Goal: Task Accomplishment & Management: Manage account settings

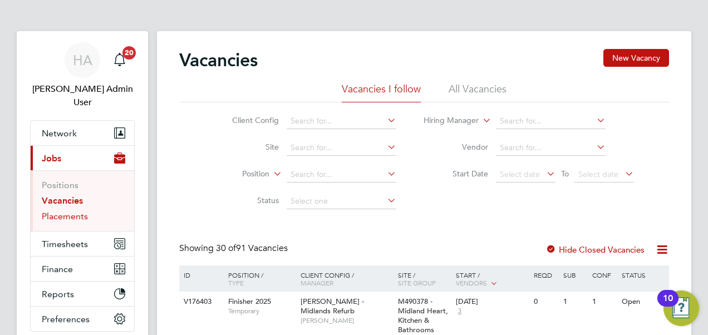
click at [52, 211] on link "Placements" at bounding box center [65, 216] width 46 height 11
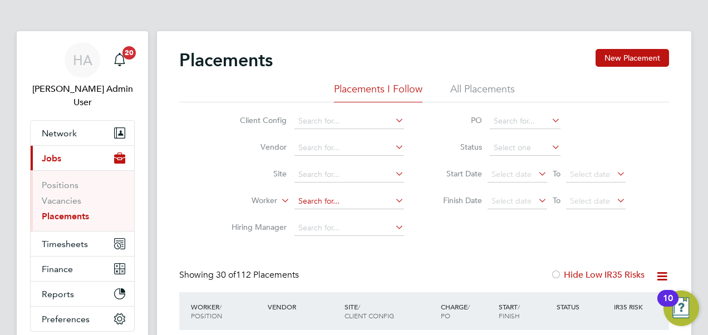
click at [309, 203] on input at bounding box center [349, 202] width 110 height 16
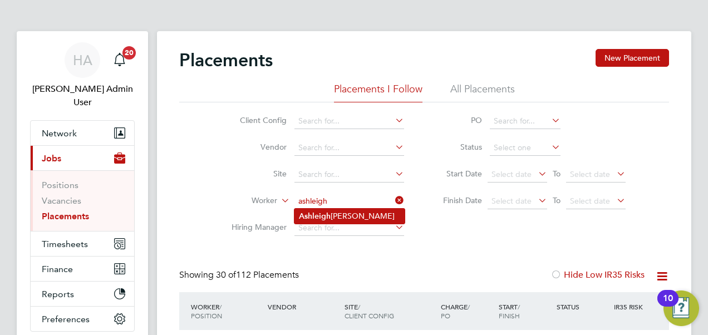
click at [346, 218] on li "Ashleigh Mckay" at bounding box center [349, 216] width 110 height 15
type input "[PERSON_NAME]"
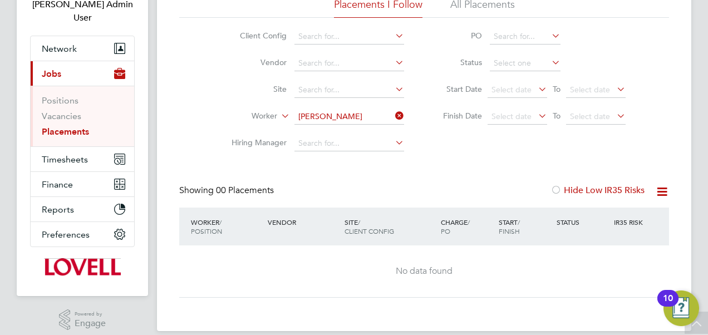
click at [480, 10] on li "All Placements" at bounding box center [482, 8] width 65 height 20
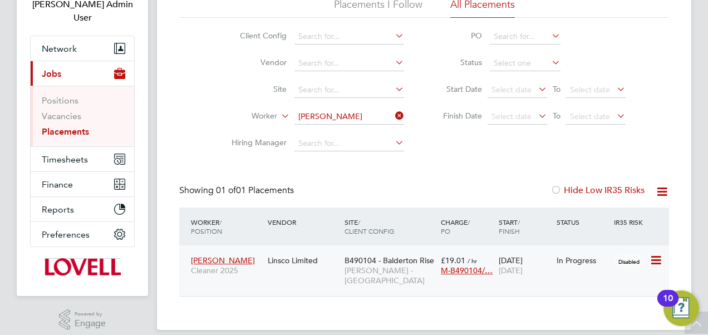
click at [341, 266] on div "Linsco Limited" at bounding box center [303, 260] width 77 height 21
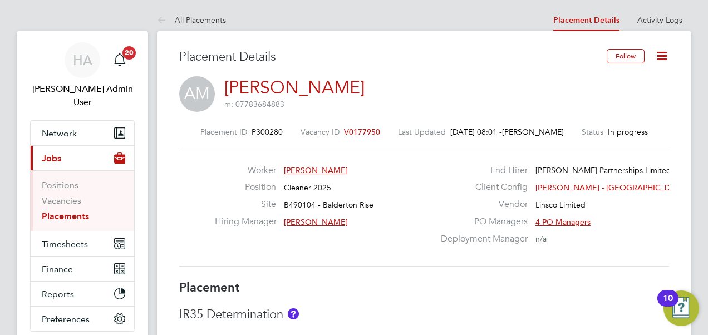
click at [662, 50] on icon at bounding box center [662, 56] width 14 height 14
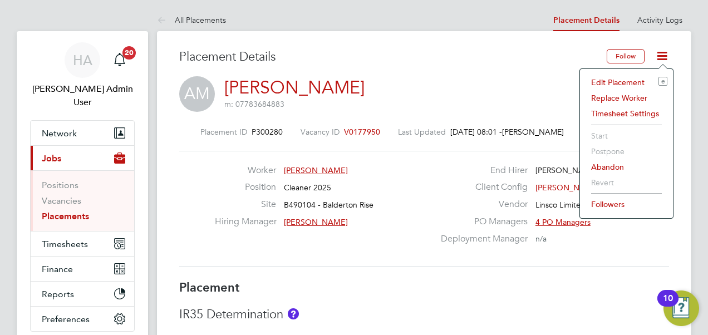
click at [603, 82] on li "Edit Placement e" at bounding box center [627, 83] width 82 height 16
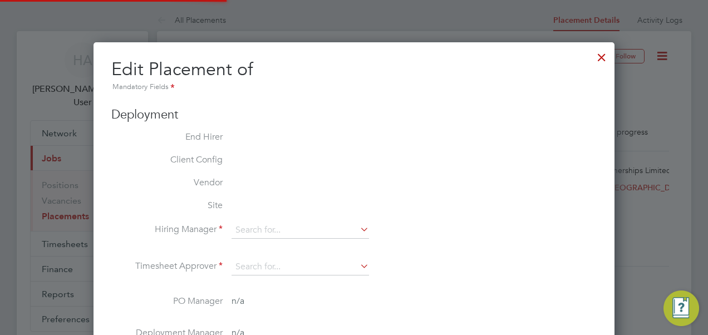
type input "[PERSON_NAME]"
type input "[DATE]"
type input "08:00"
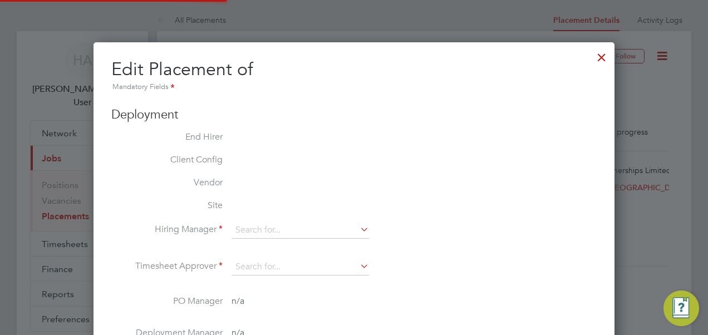
type input "18:00"
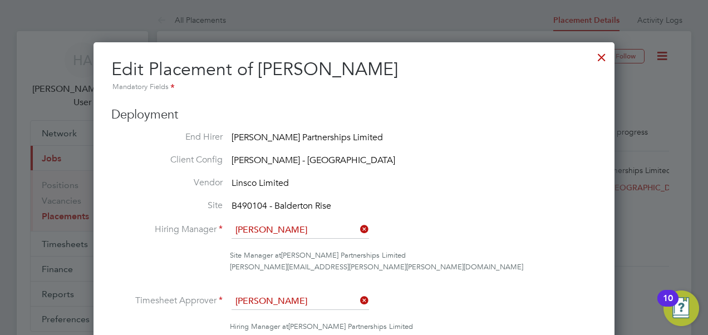
click at [358, 297] on icon at bounding box center [358, 301] width 0 height 16
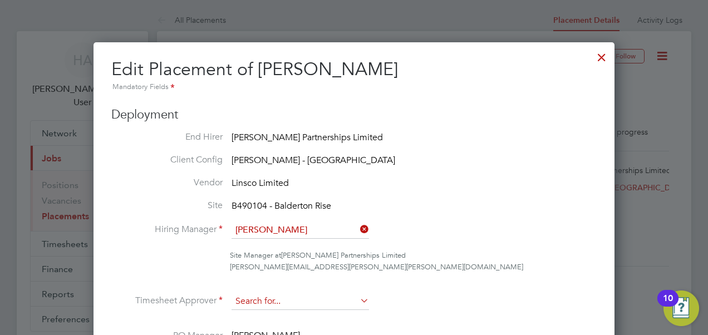
click at [316, 298] on input at bounding box center [300, 301] width 137 height 17
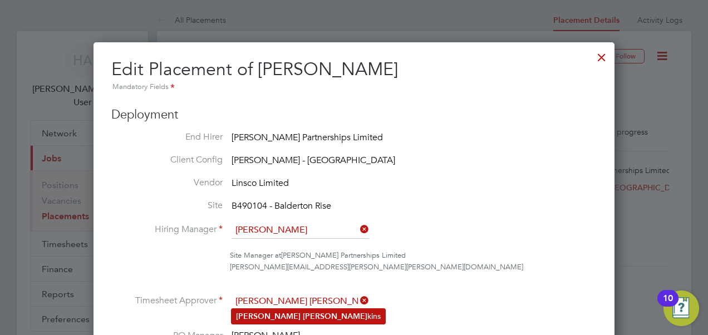
click at [303, 314] on b "[PERSON_NAME]" at bounding box center [335, 316] width 65 height 9
type input "[PERSON_NAME]"
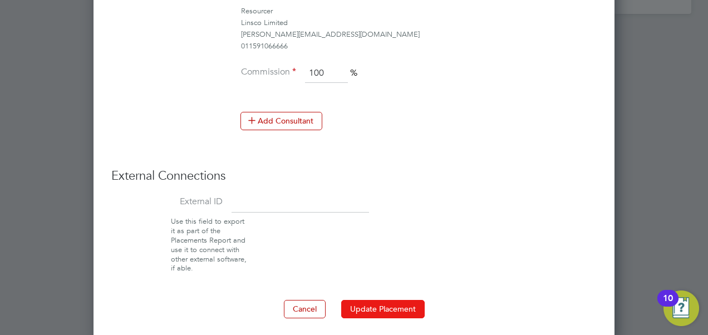
click at [382, 300] on button "Update Placement" at bounding box center [382, 309] width 83 height 18
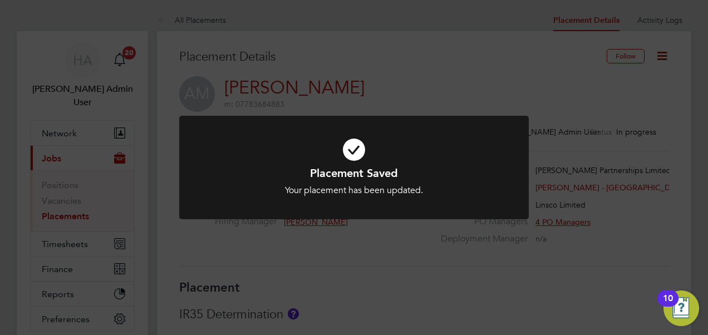
click at [611, 34] on div "Placement Saved Your placement has been updated. Cancel Okay" at bounding box center [354, 167] width 708 height 335
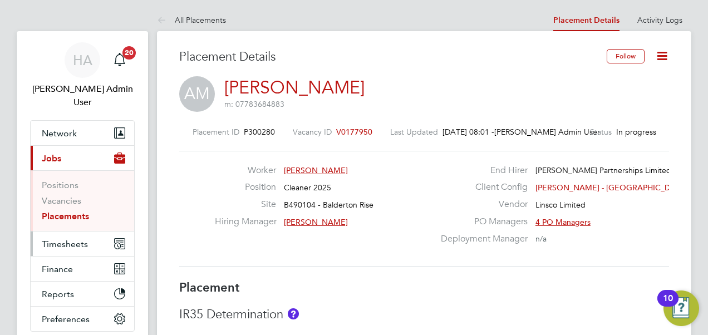
click at [65, 239] on span "Timesheets" at bounding box center [65, 244] width 46 height 11
click at [71, 239] on span "Timesheets" at bounding box center [65, 244] width 46 height 11
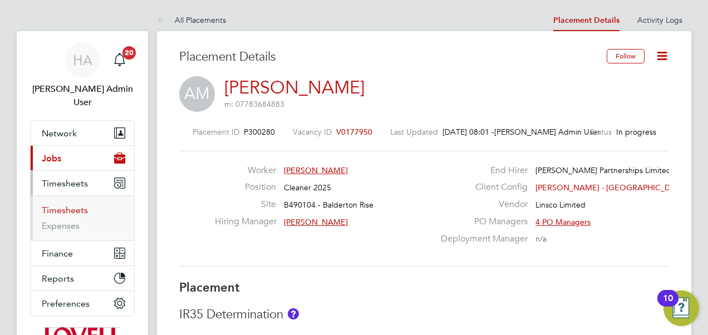
click at [57, 205] on link "Timesheets" at bounding box center [65, 210] width 46 height 11
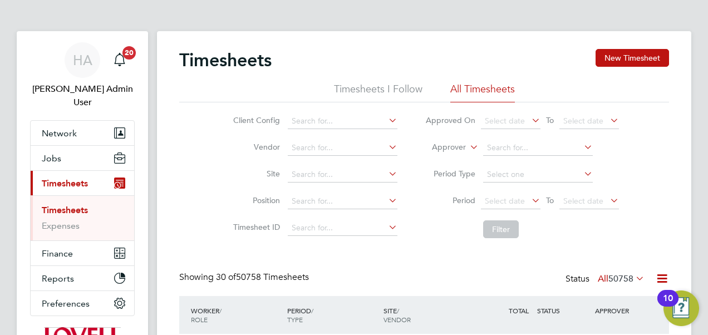
click at [468, 147] on icon at bounding box center [468, 144] width 0 height 10
click at [441, 159] on li "Worker" at bounding box center [438, 160] width 55 height 14
click at [492, 151] on input at bounding box center [538, 148] width 110 height 16
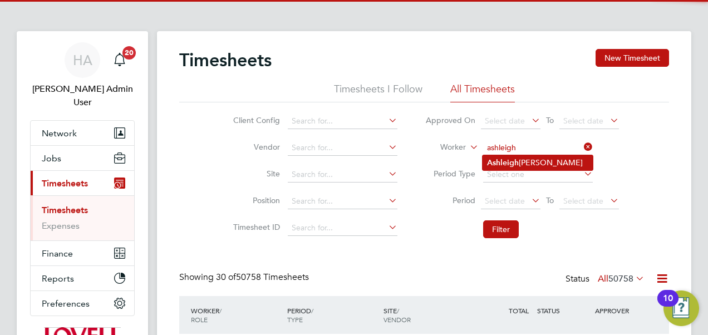
click at [501, 158] on b "Ashleigh" at bounding box center [503, 162] width 32 height 9
type input "[PERSON_NAME]"
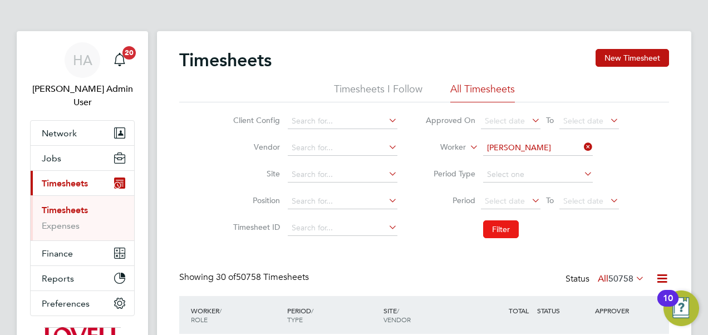
click at [503, 231] on button "Filter" at bounding box center [501, 229] width 36 height 18
click at [618, 278] on label "All 1" at bounding box center [631, 278] width 27 height 11
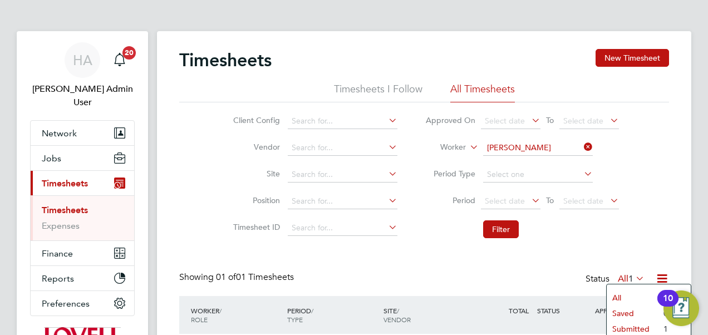
click at [619, 322] on li "Submitted" at bounding box center [632, 329] width 51 height 16
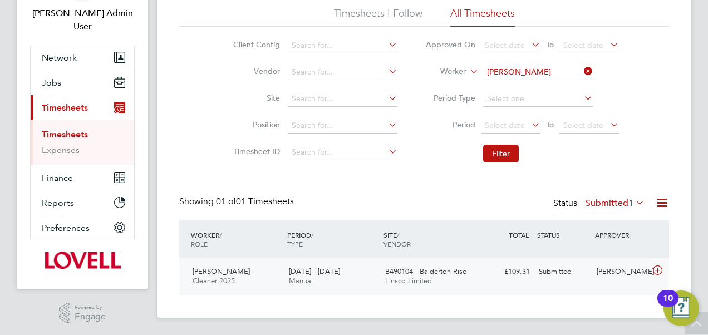
click at [459, 287] on div "B490104 - Balderton Rise Linsco Limited" at bounding box center [429, 277] width 96 height 28
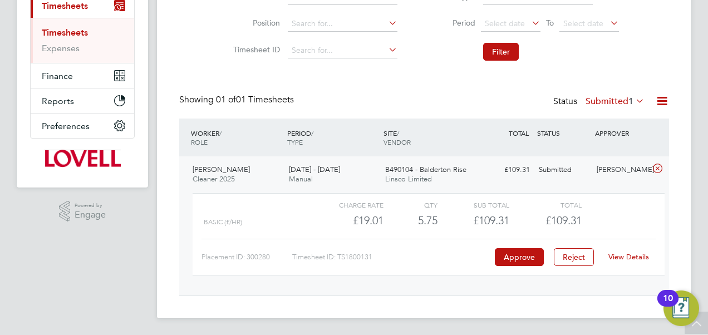
click at [632, 255] on link "View Details" at bounding box center [628, 256] width 41 height 9
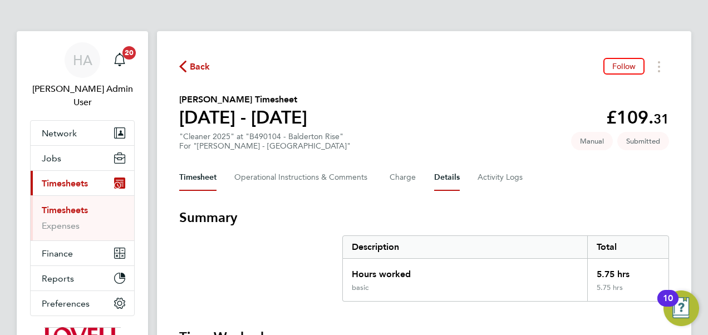
click at [444, 179] on button "Details" at bounding box center [447, 177] width 26 height 27
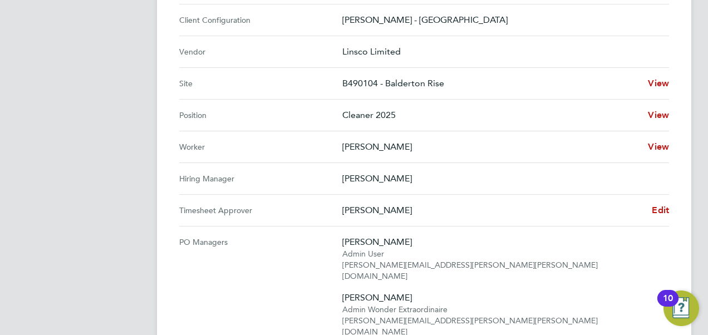
scroll to position [412, 0]
click at [653, 212] on span "Edit" at bounding box center [660, 209] width 17 height 11
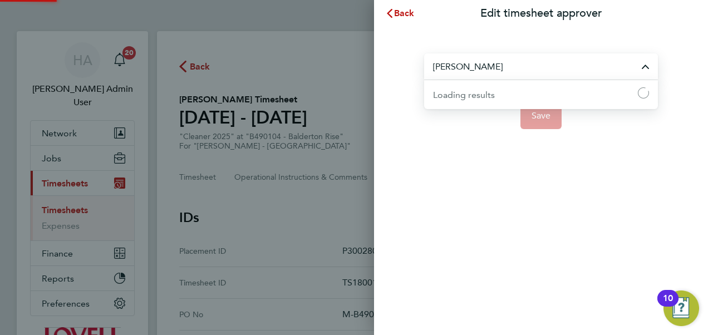
click at [494, 63] on input "[PERSON_NAME]" at bounding box center [541, 66] width 234 height 26
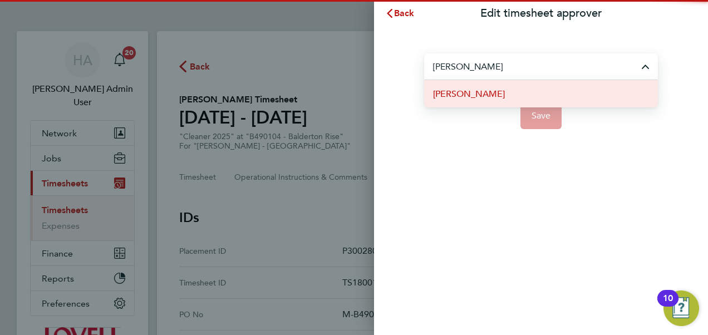
click at [464, 92] on span "[PERSON_NAME]" at bounding box center [469, 93] width 72 height 13
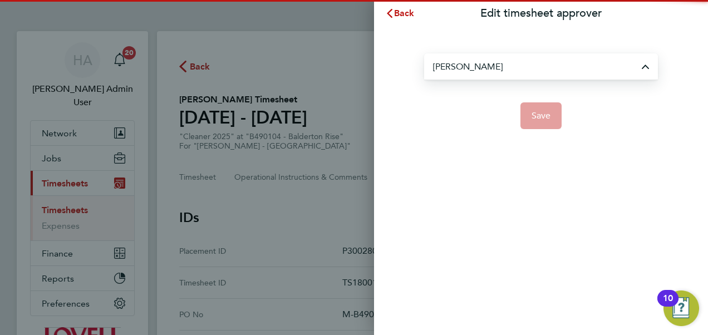
type input "[PERSON_NAME]"
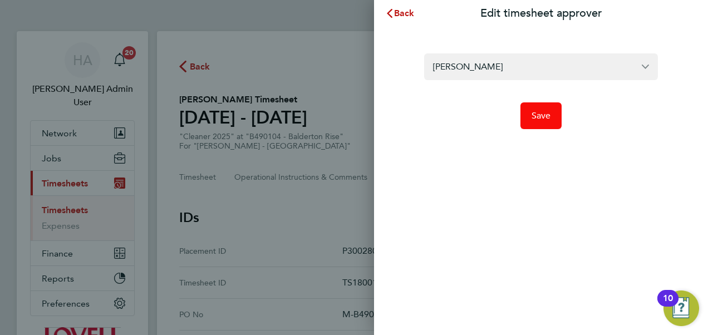
click at [537, 116] on span "Save" at bounding box center [541, 115] width 19 height 11
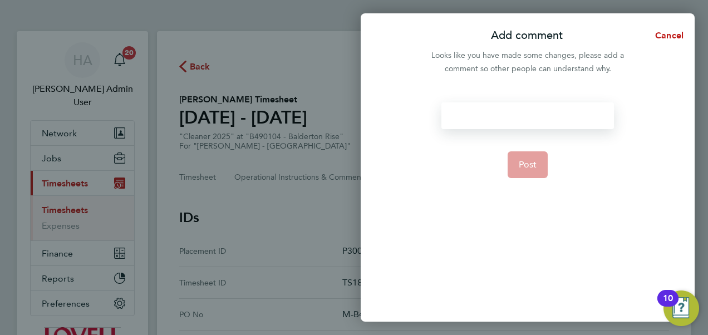
click at [537, 116] on div at bounding box center [527, 115] width 172 height 27
click at [536, 117] on div at bounding box center [527, 115] width 172 height 27
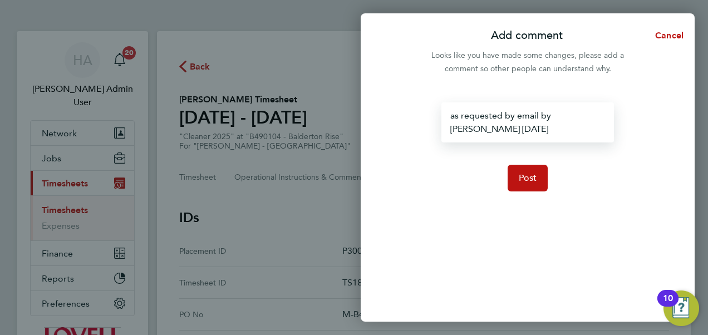
click at [480, 130] on div "as requested by email by Andy Berwicj 12/08/25" at bounding box center [527, 122] width 172 height 40
click at [525, 132] on div "as requested by email by Andy Berwick 12/08/25" at bounding box center [527, 122] width 172 height 40
click at [530, 129] on div "as requested by email by Andy Berwick 12/08/25" at bounding box center [527, 122] width 172 height 40
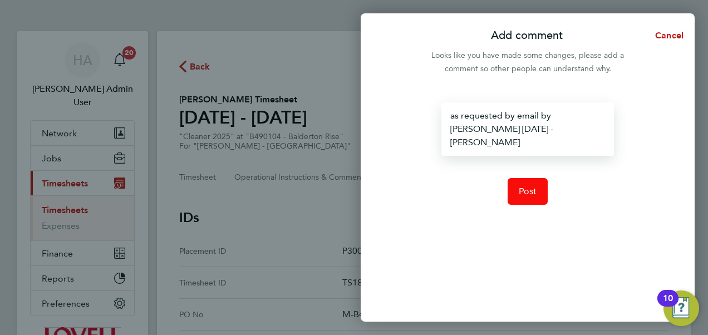
click at [524, 178] on button "Post" at bounding box center [528, 191] width 41 height 27
